Goal: Information Seeking & Learning: Understand process/instructions

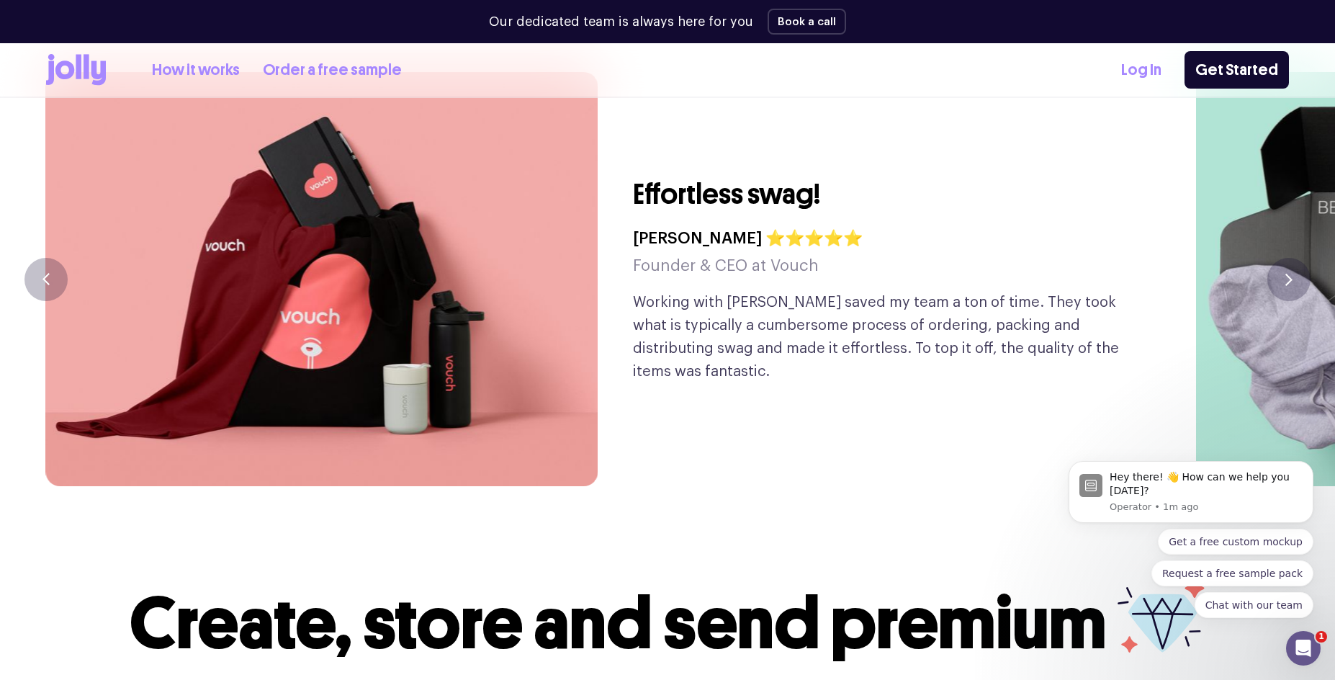
scroll to position [3890, 0]
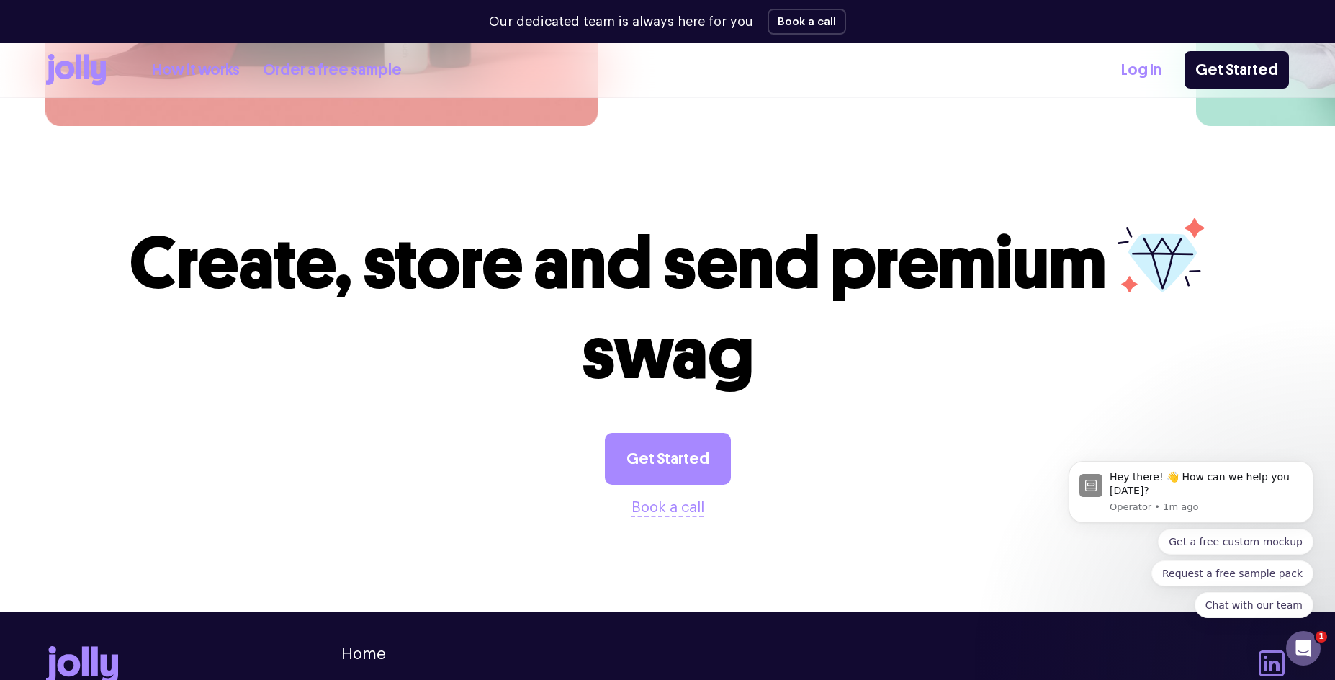
click at [1087, 416] on body "Hey there! 👋 How can we help you today? Operator • 1m ago Get a free custom moc…" at bounding box center [1191, 495] width 277 height 279
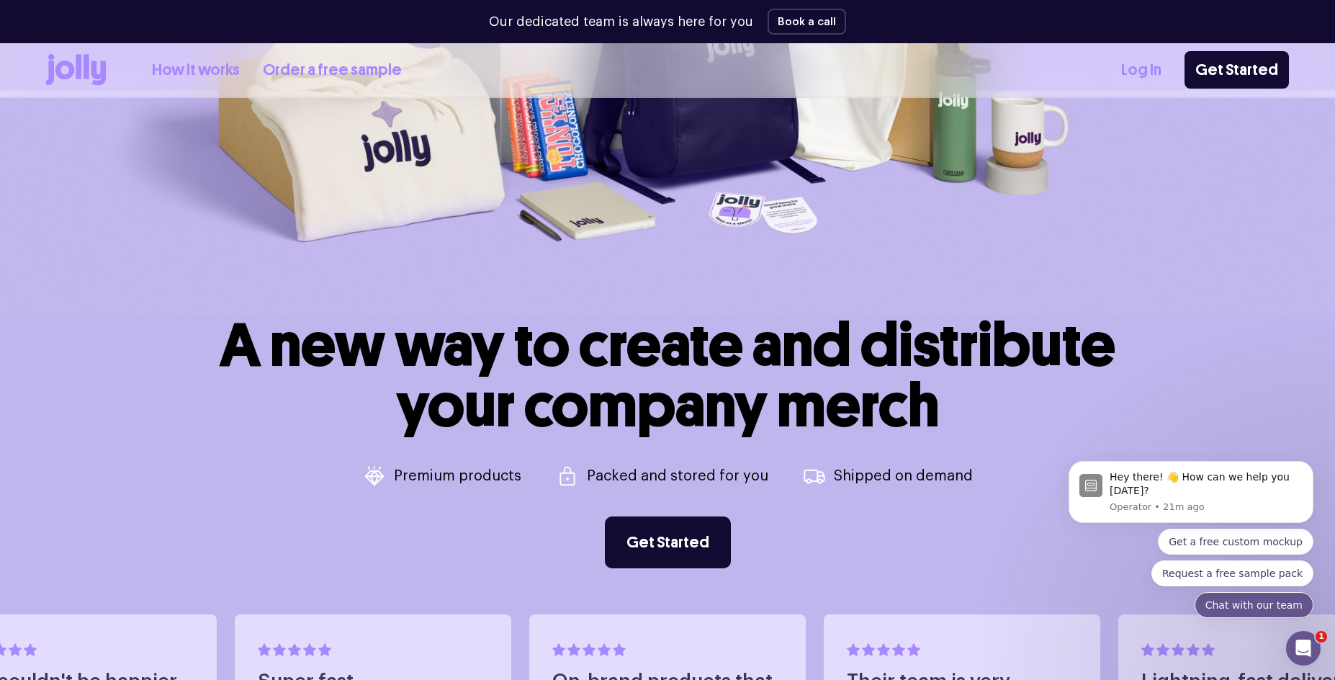
scroll to position [504, 0]
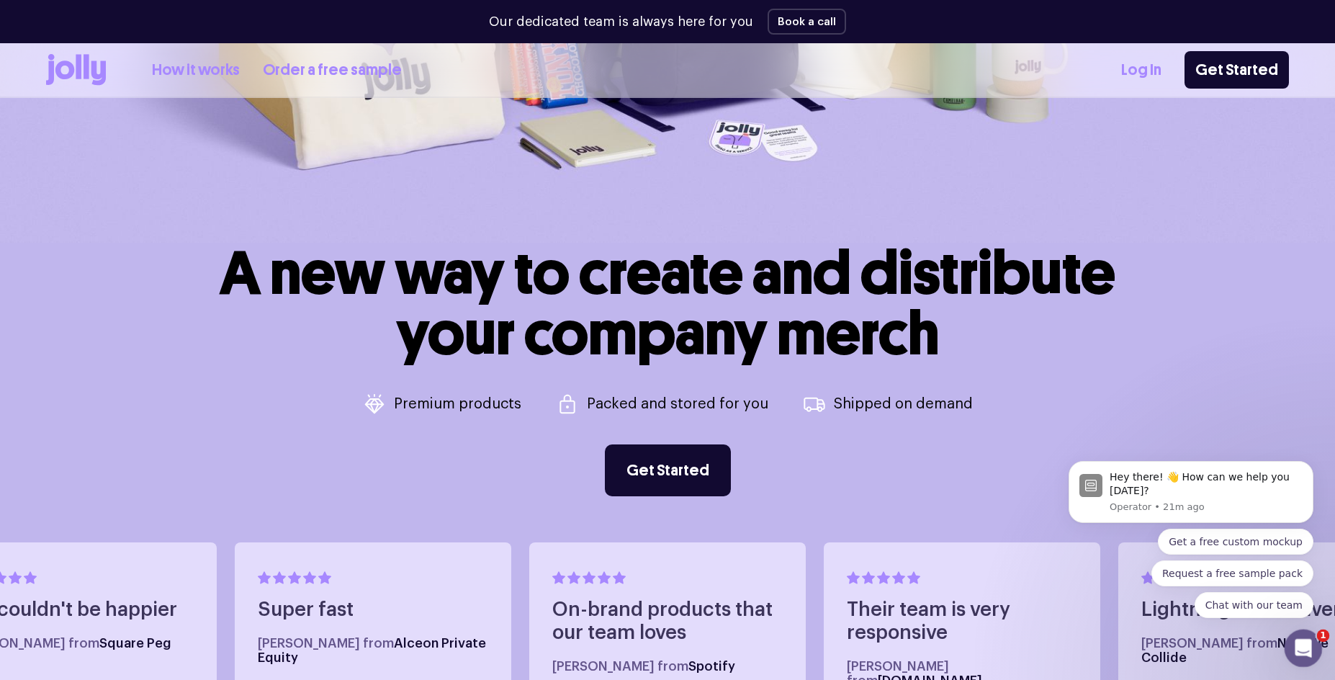
click at [1302, 632] on div "Open Intercom Messenger" at bounding box center [1302, 646] width 48 height 48
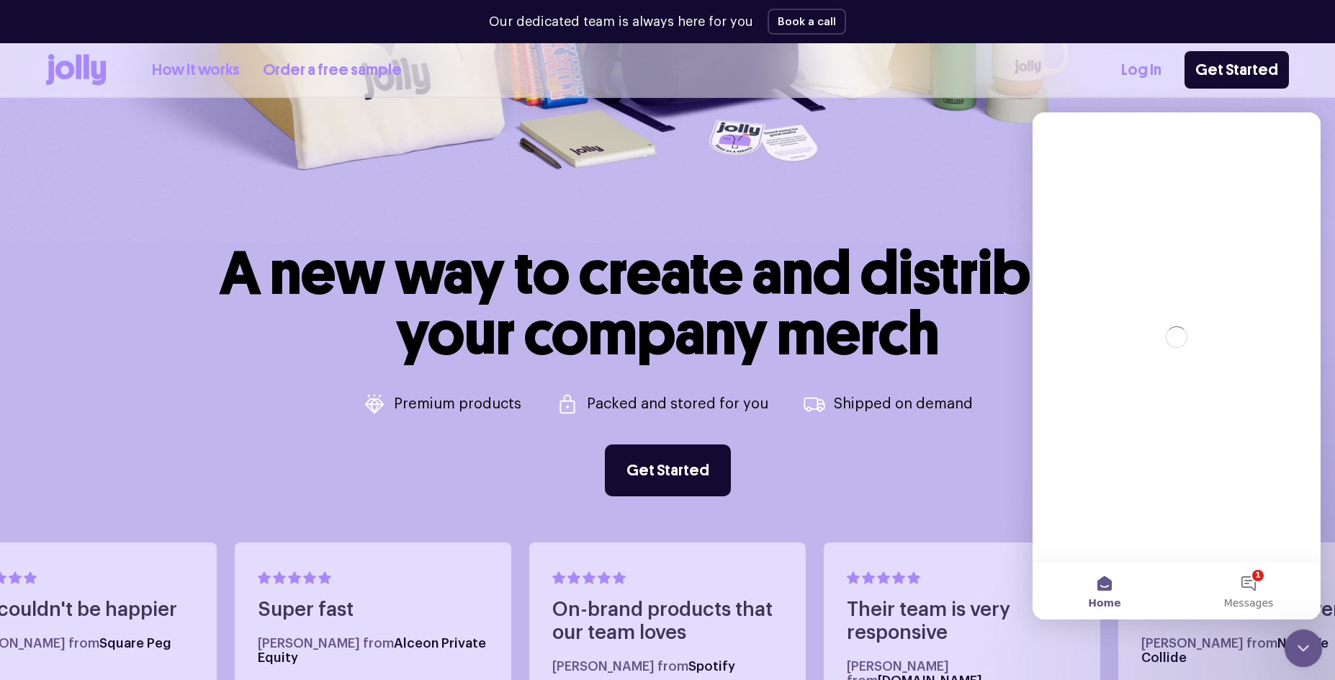
scroll to position [0, 0]
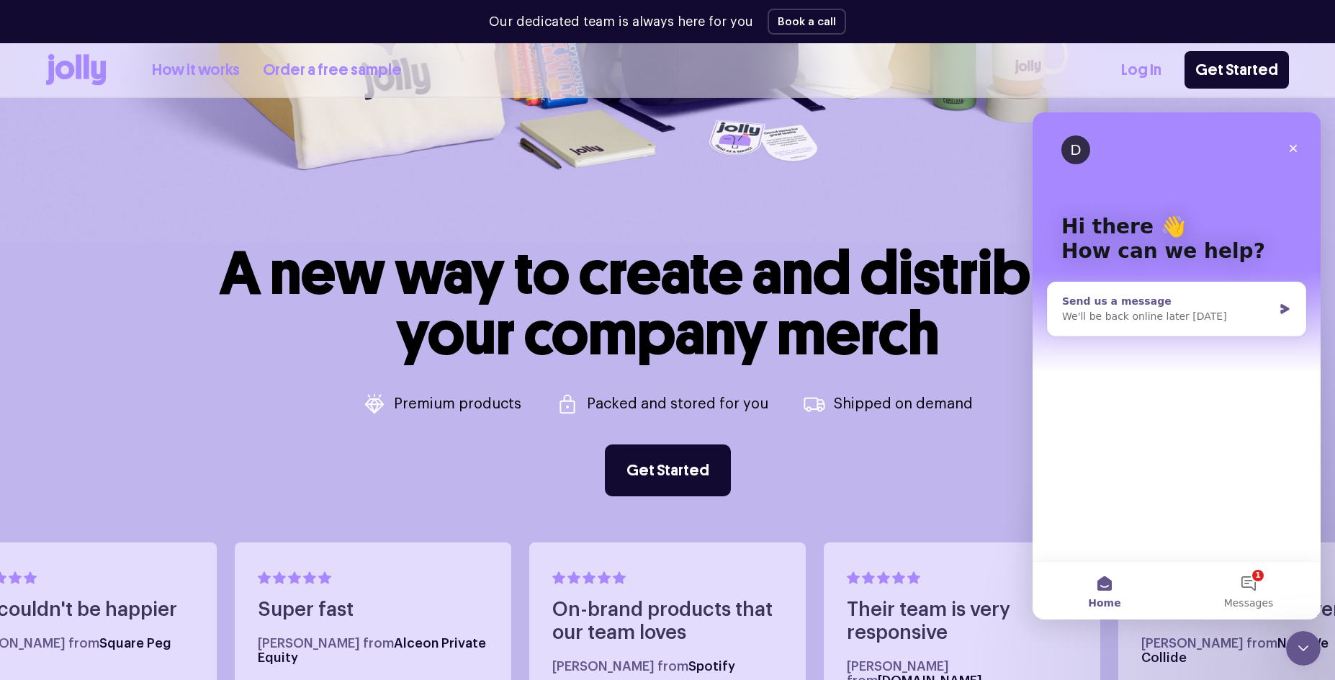
click at [1285, 301] on div "Send us a message We'll be back online later [DATE]" at bounding box center [1177, 308] width 258 height 53
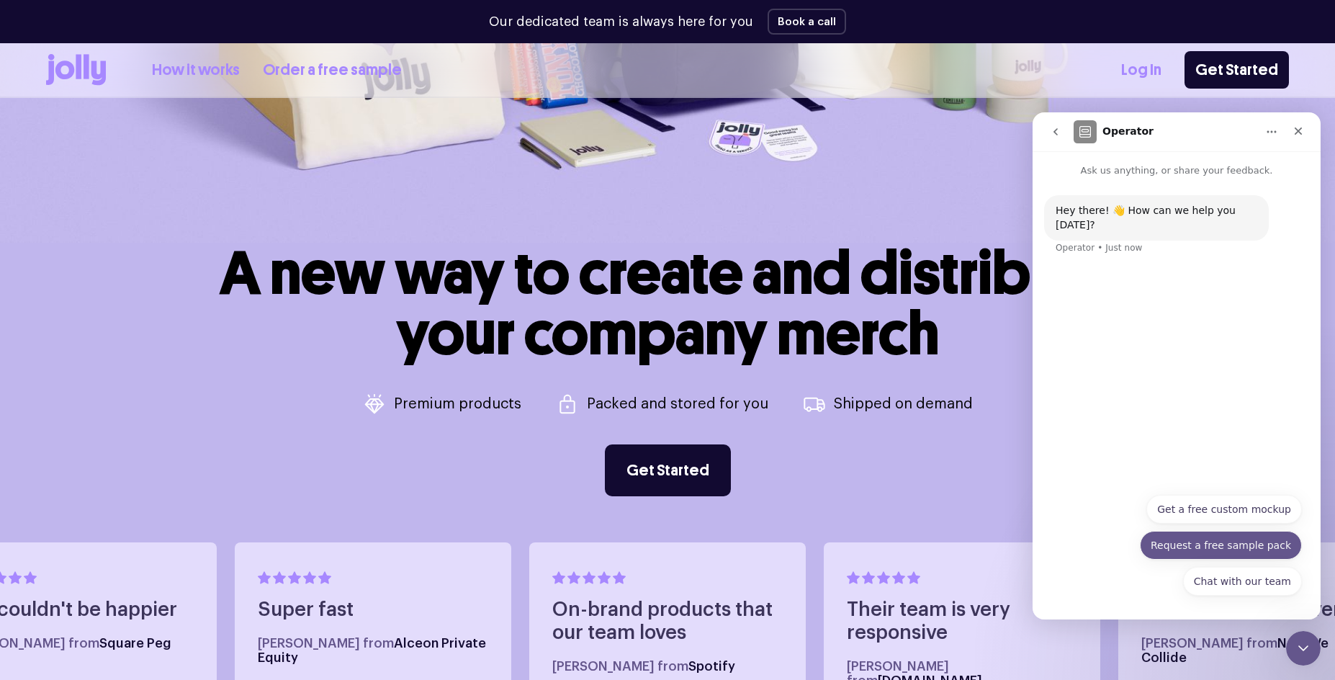
click at [1263, 552] on button "Request a free sample pack" at bounding box center [1221, 545] width 162 height 29
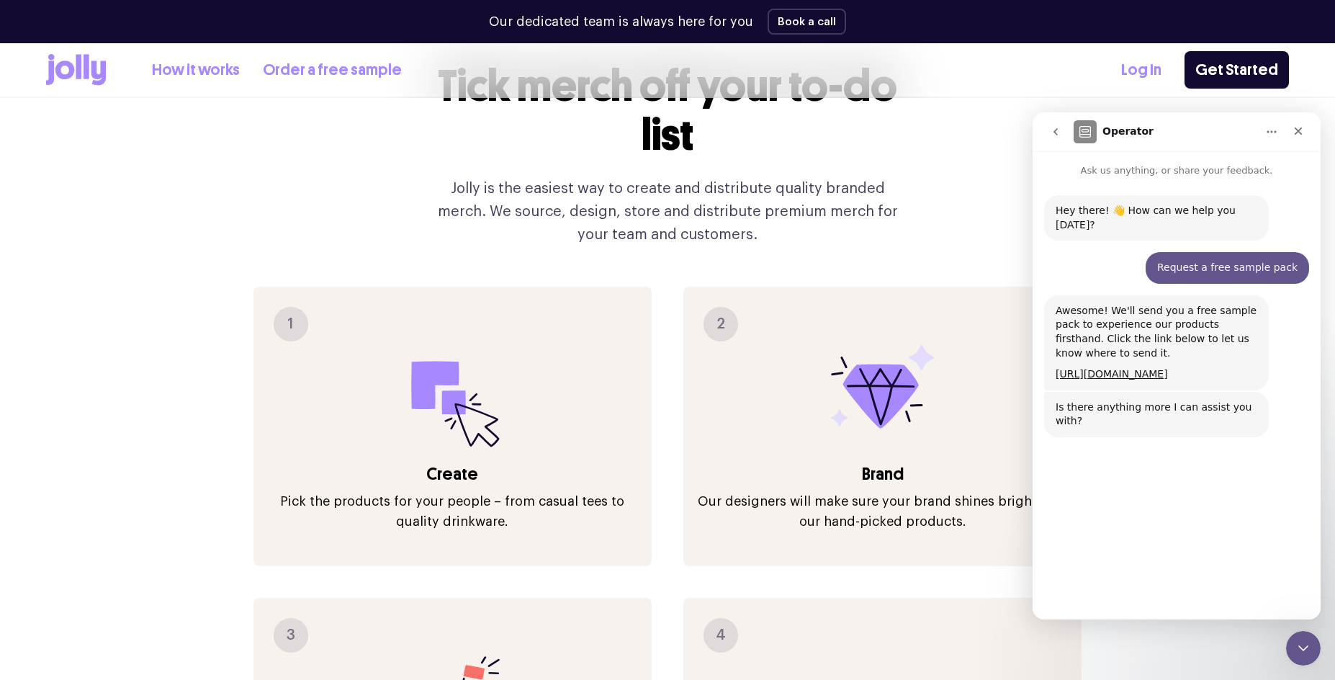
scroll to position [1657, 0]
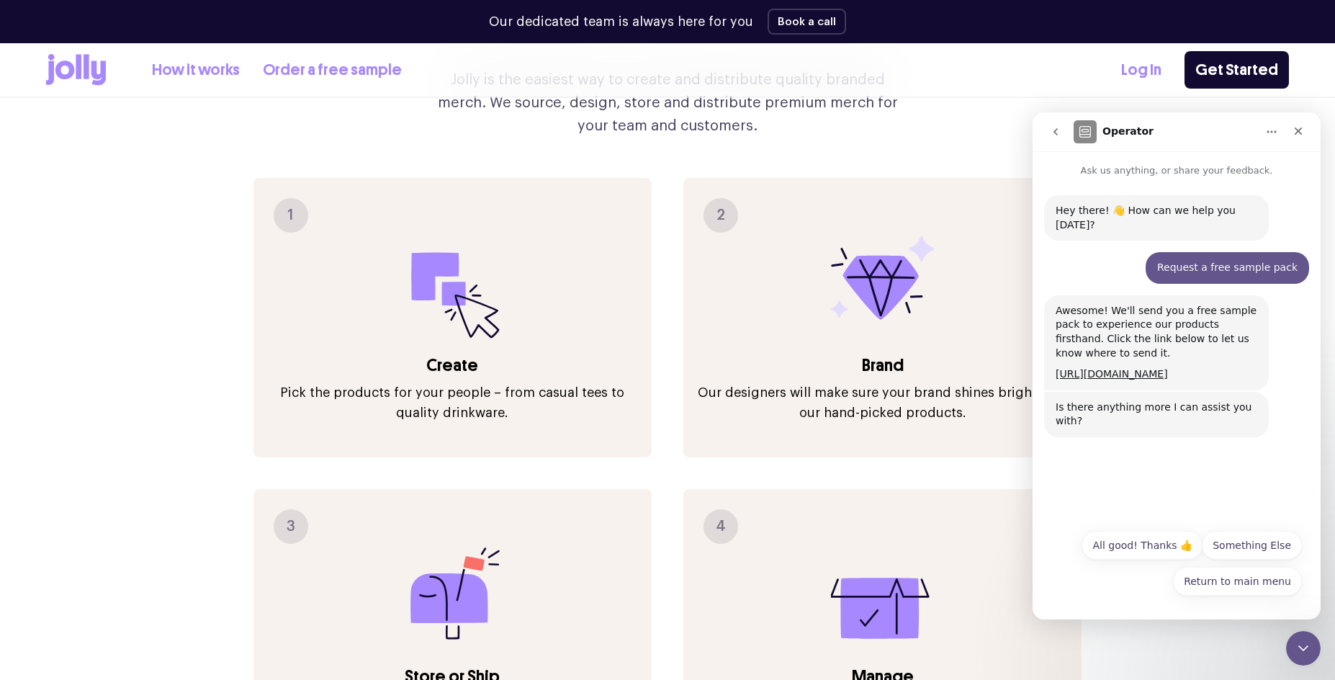
click at [427, 306] on div "1 Create Pick the products for your people – from casual tees to quality drinkw…" at bounding box center [453, 317] width 398 height 279
click at [460, 354] on h3 "Create" at bounding box center [453, 365] width 370 height 23
click at [734, 382] on p "Our designers will make sure your brand shines brightly on our hand-picked prod…" at bounding box center [883, 402] width 370 height 40
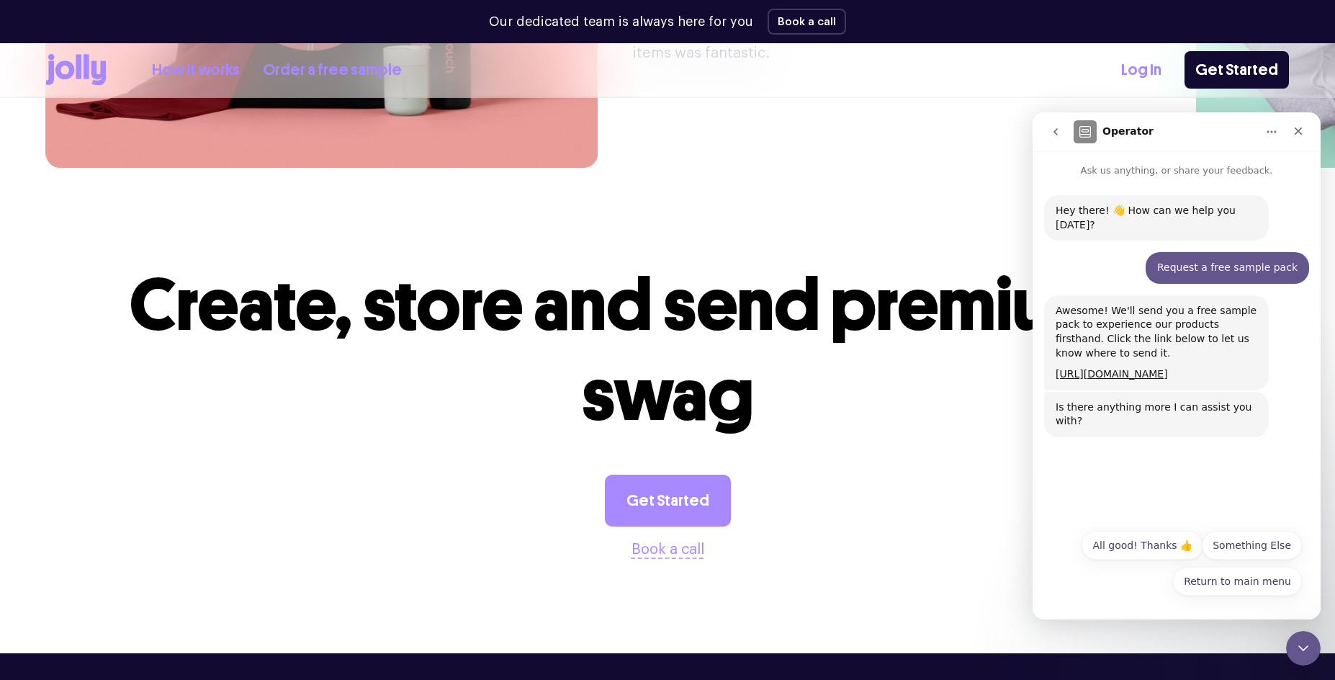
scroll to position [4034, 0]
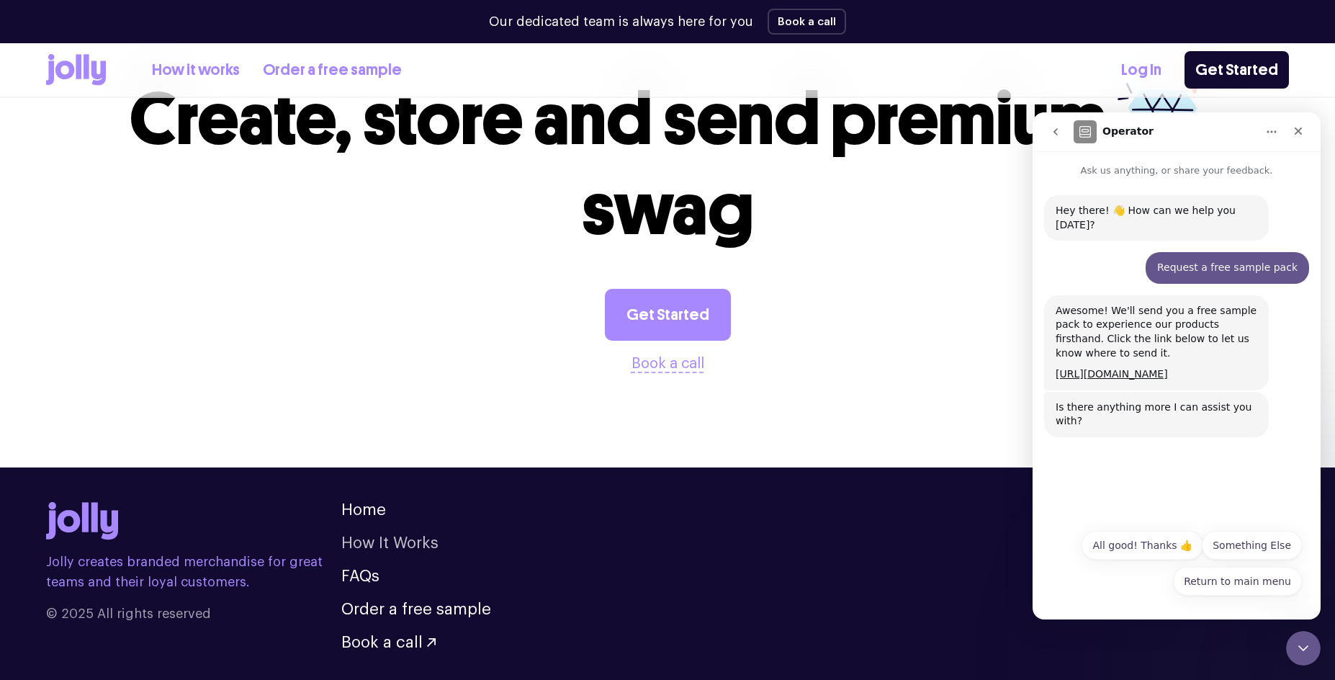
click at [372, 535] on link "How It Works" at bounding box center [389, 543] width 97 height 16
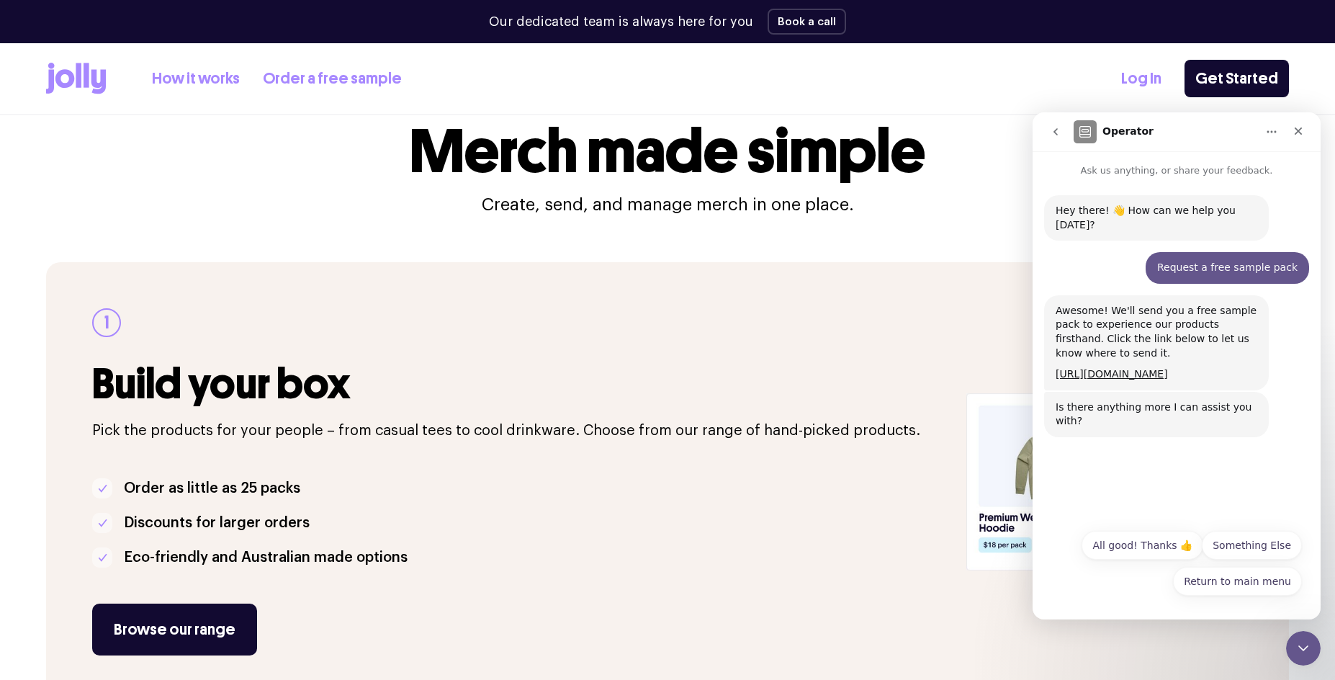
scroll to position [72, 0]
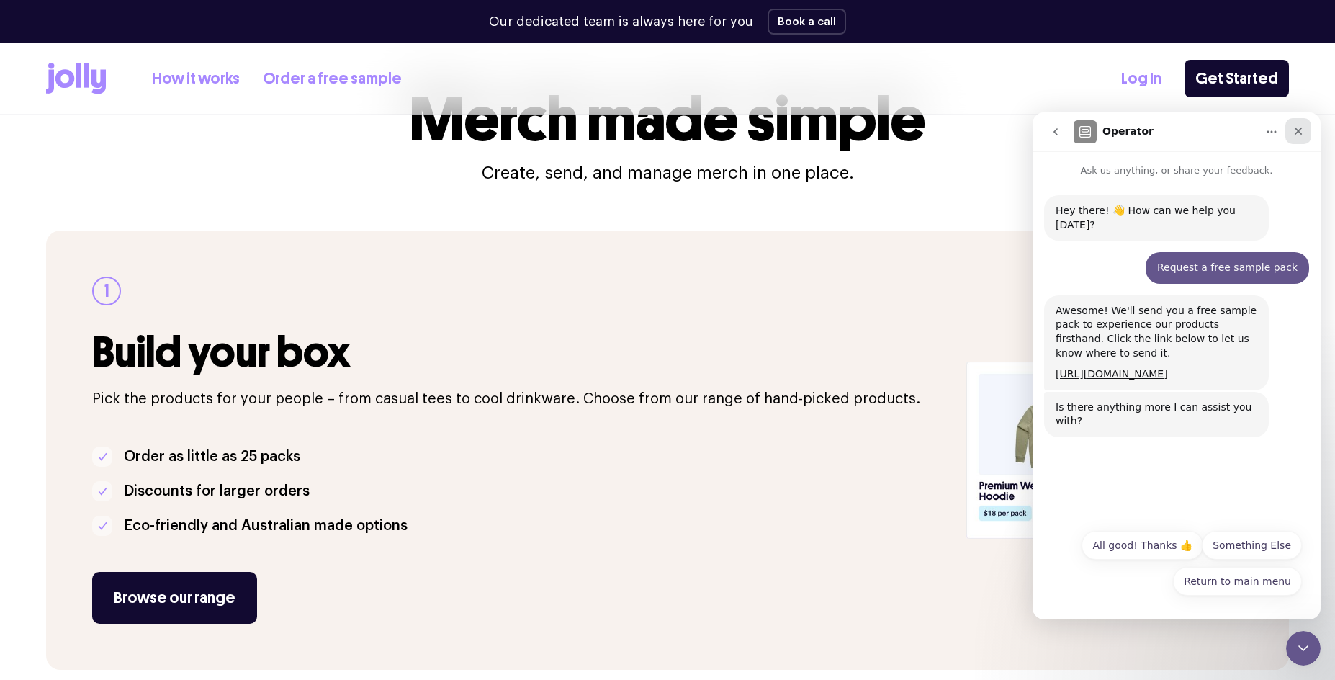
click at [1306, 133] on div "Close" at bounding box center [1299, 131] width 26 height 26
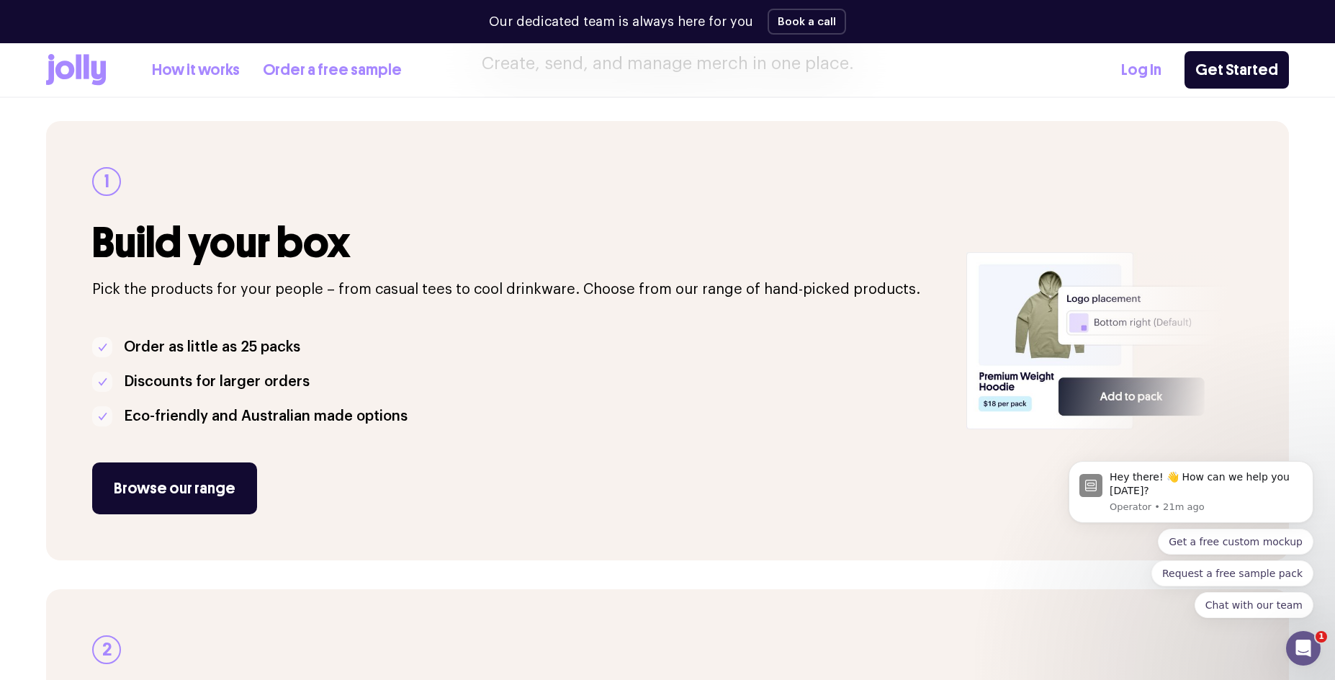
scroll to position [216, 0]
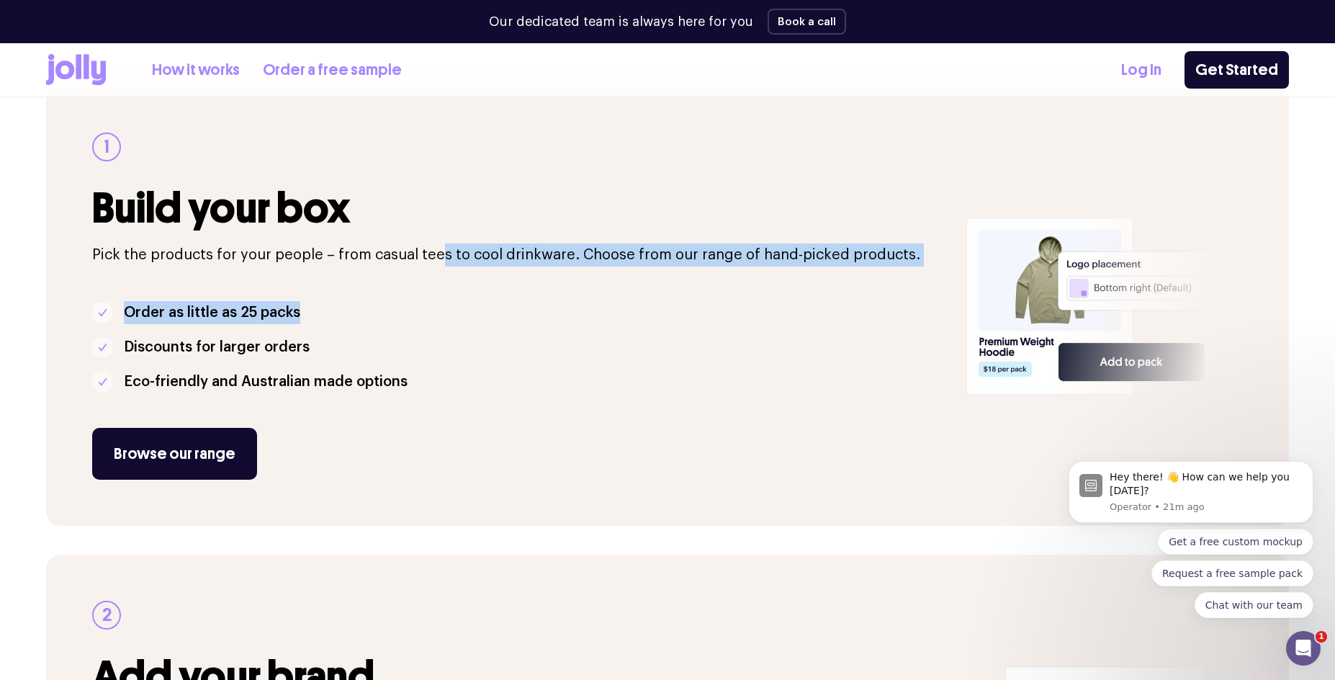
drag, startPoint x: 443, startPoint y: 259, endPoint x: 622, endPoint y: 272, distance: 179.2
click at [622, 272] on div "1 Build your box Pick the products for your people – from casual tees to cool d…" at bounding box center [520, 306] width 857 height 347
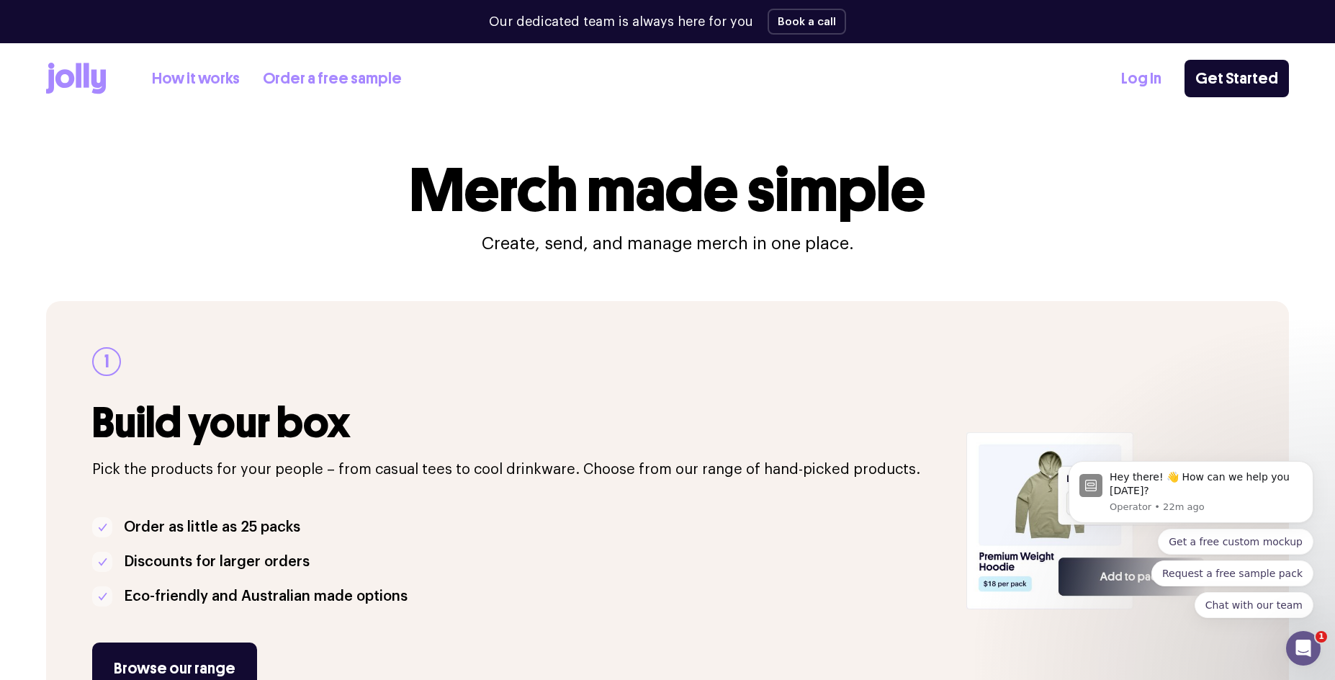
scroll to position [0, 0]
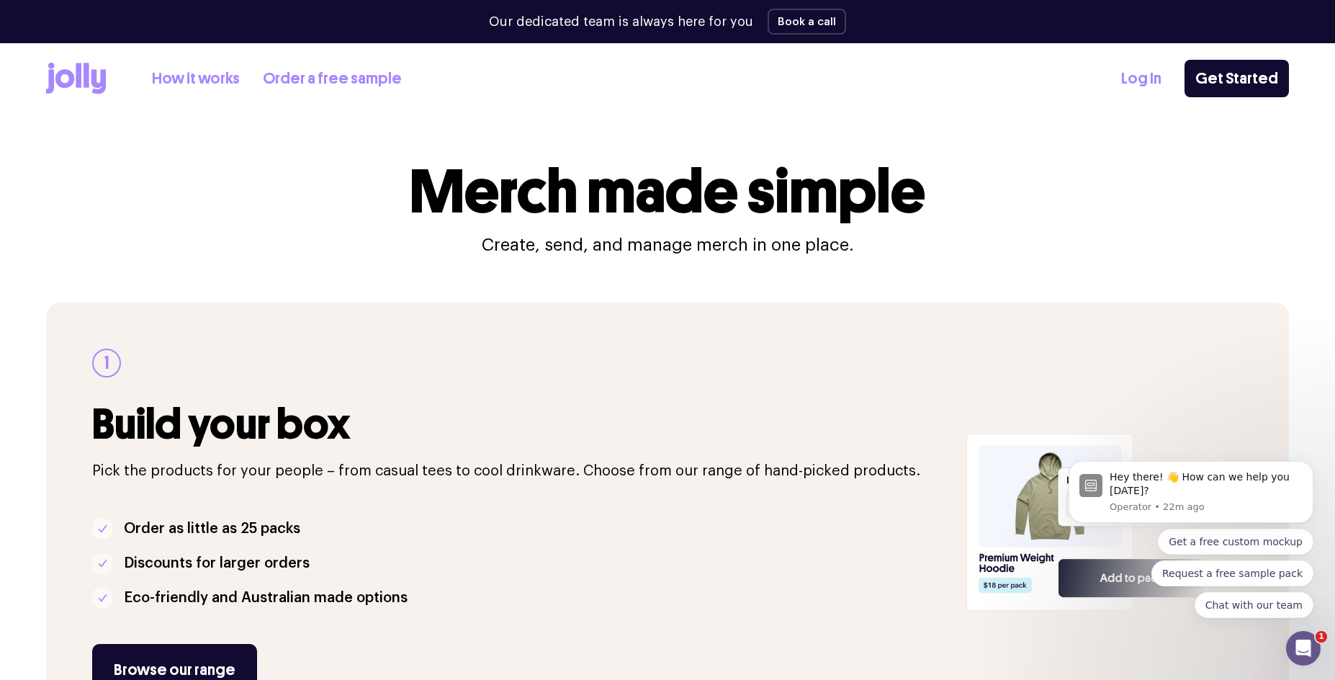
click at [197, 75] on link "How it works" at bounding box center [196, 79] width 88 height 24
click at [194, 85] on link "How it works" at bounding box center [196, 79] width 88 height 24
click at [194, 81] on link "How it works" at bounding box center [196, 79] width 88 height 24
click at [199, 76] on link "How it works" at bounding box center [196, 79] width 88 height 24
click at [51, 74] on icon at bounding box center [50, 82] width 8 height 24
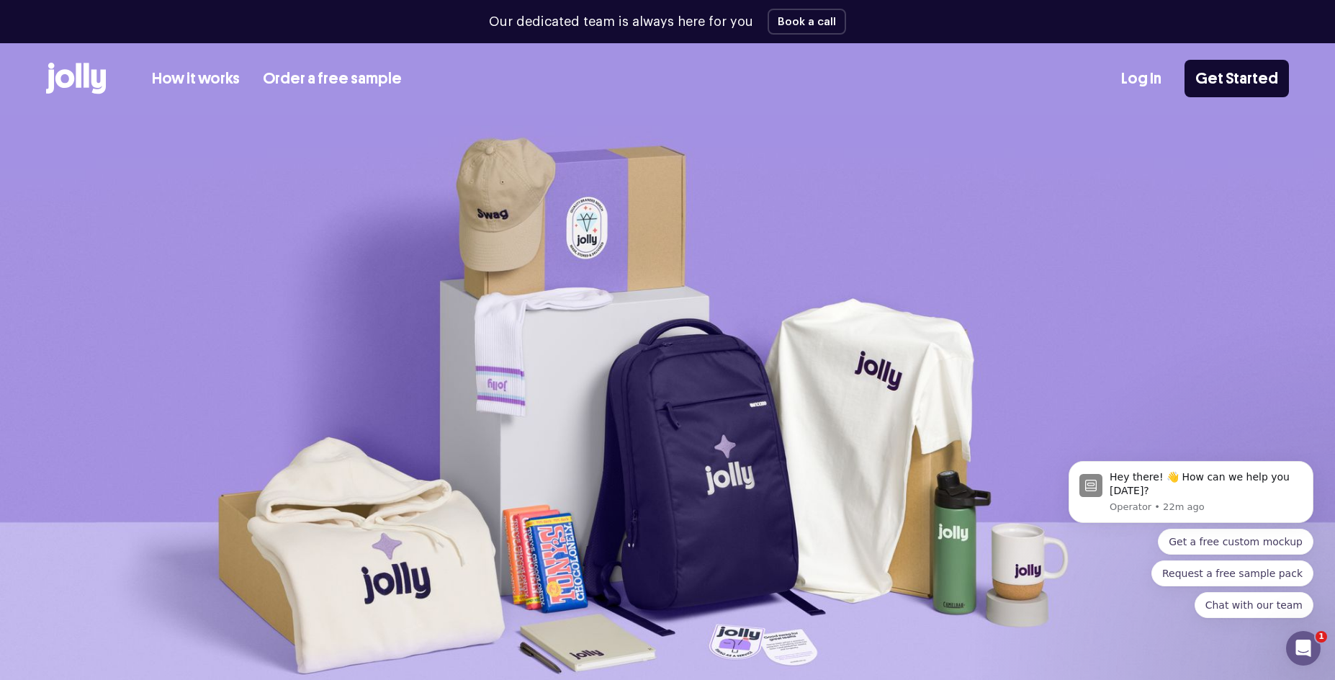
drag, startPoint x: 151, startPoint y: 76, endPoint x: 167, endPoint y: 77, distance: 16.6
click at [151, 76] on div "How it works Order a free sample" at bounding box center [224, 79] width 356 height 32
click at [168, 77] on link "How it works" at bounding box center [196, 79] width 88 height 24
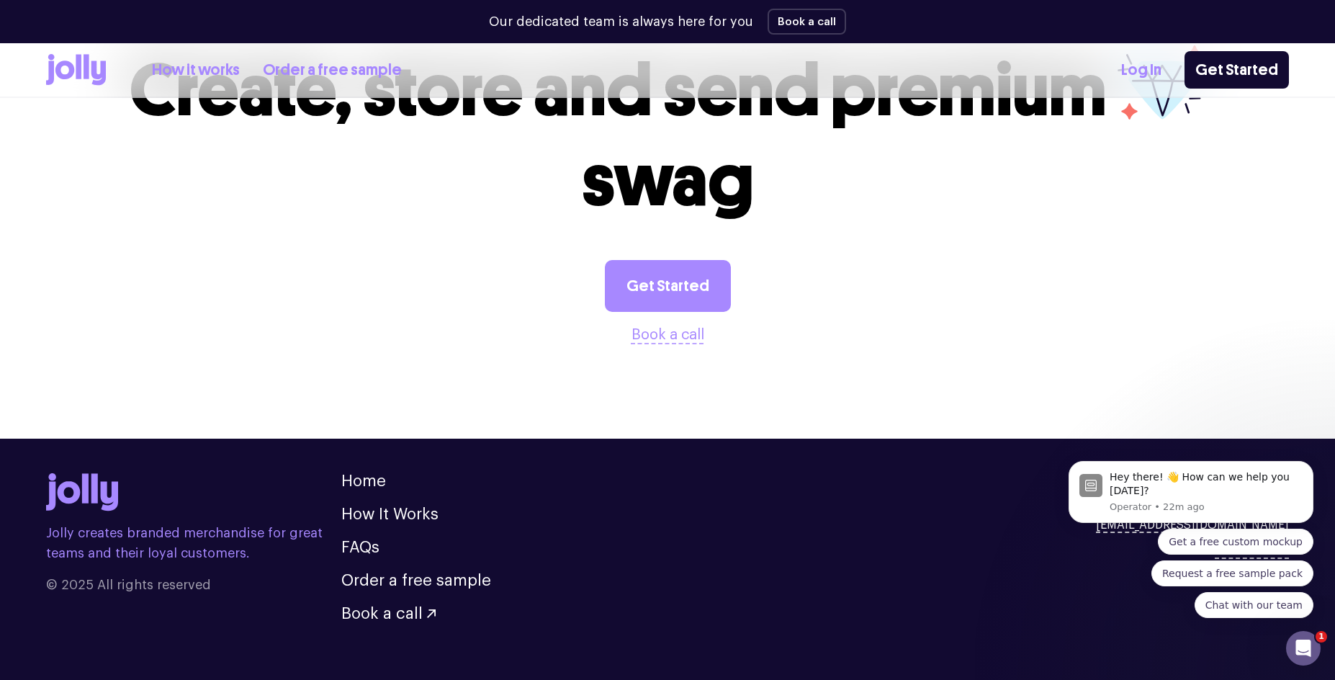
scroll to position [2729, 0]
